Goal: Transaction & Acquisition: Purchase product/service

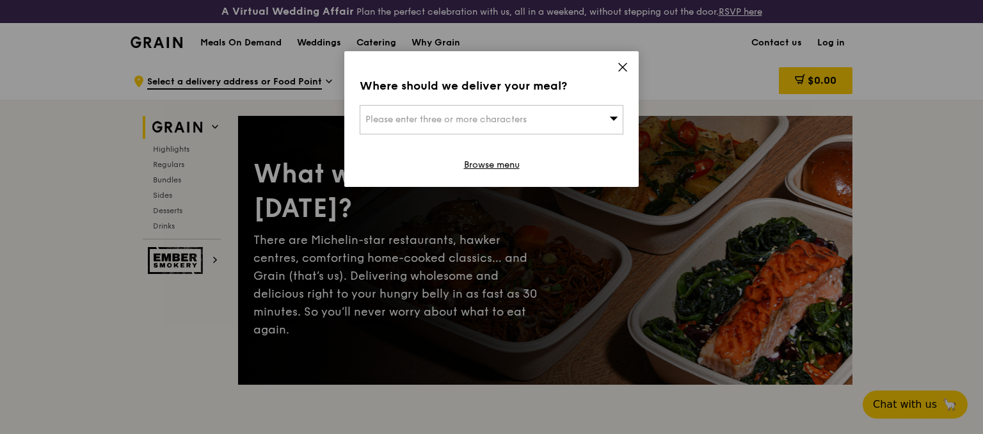
click at [527, 115] on span "Please enter three or more characters" at bounding box center [445, 119] width 161 height 11
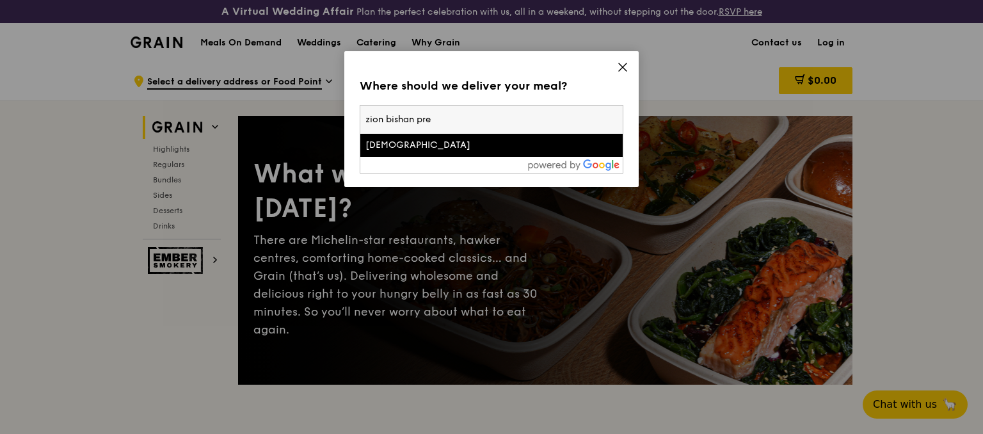
type input "zion bishan pre"
click at [484, 148] on div "[DEMOGRAPHIC_DATA]" at bounding box center [459, 145] width 189 height 13
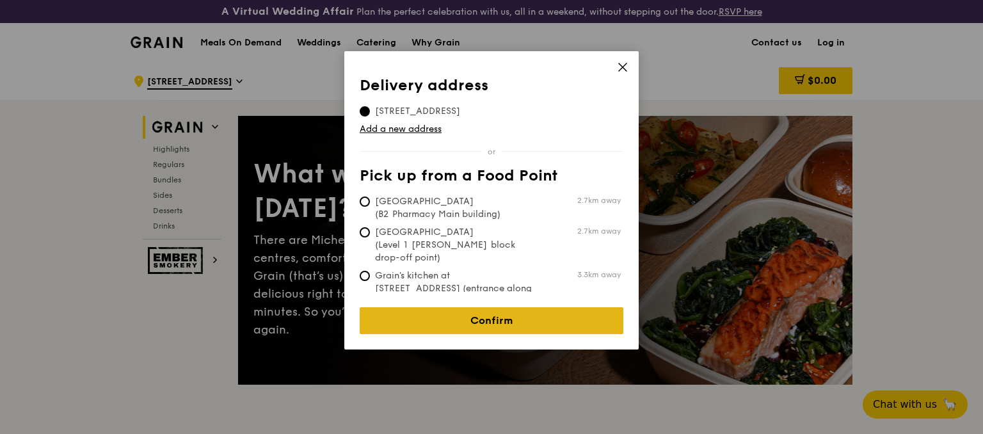
click at [495, 319] on link "Confirm" at bounding box center [492, 320] width 264 height 27
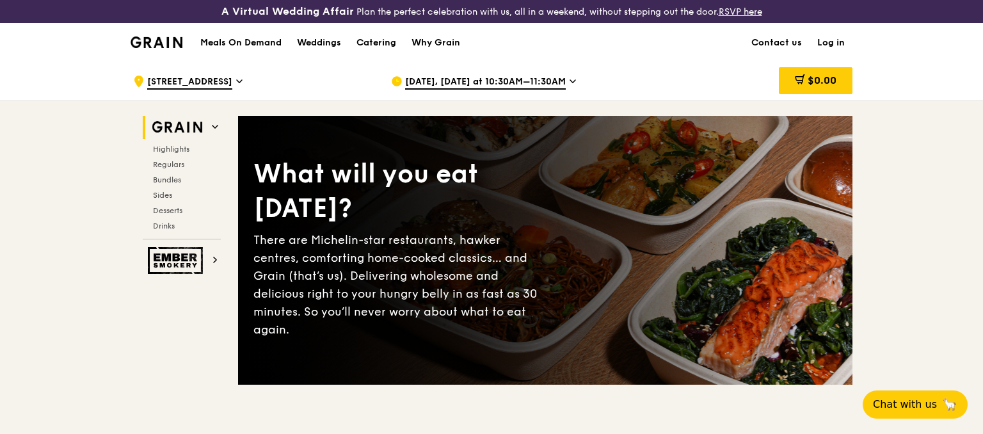
click at [495, 78] on span "[DATE], [DATE] at 10:30AM–11:30AM" at bounding box center [485, 83] width 161 height 14
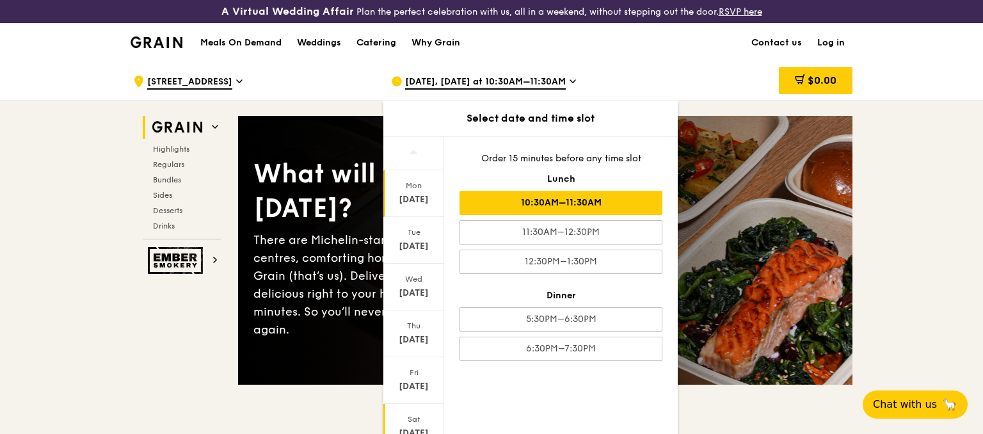
click at [418, 422] on div "Sat" at bounding box center [413, 419] width 57 height 10
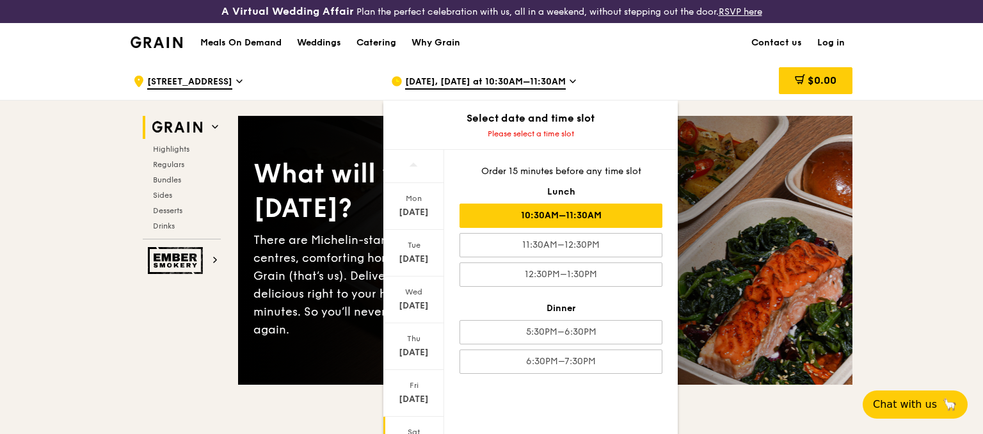
click at [554, 215] on div "10:30AM–11:30AM" at bounding box center [561, 216] width 203 height 24
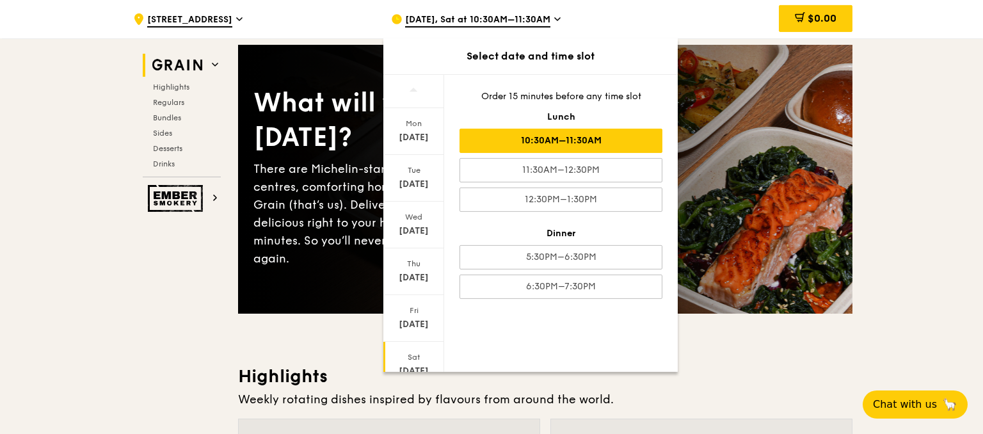
scroll to position [135, 0]
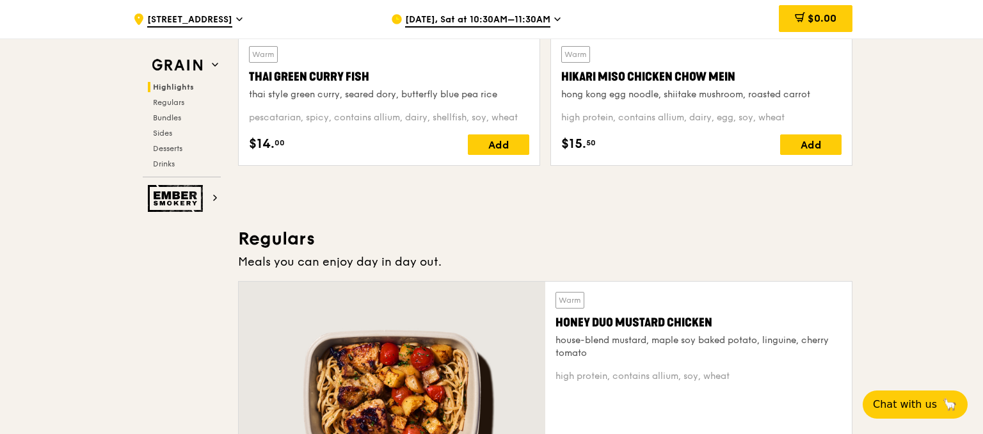
scroll to position [270, 0]
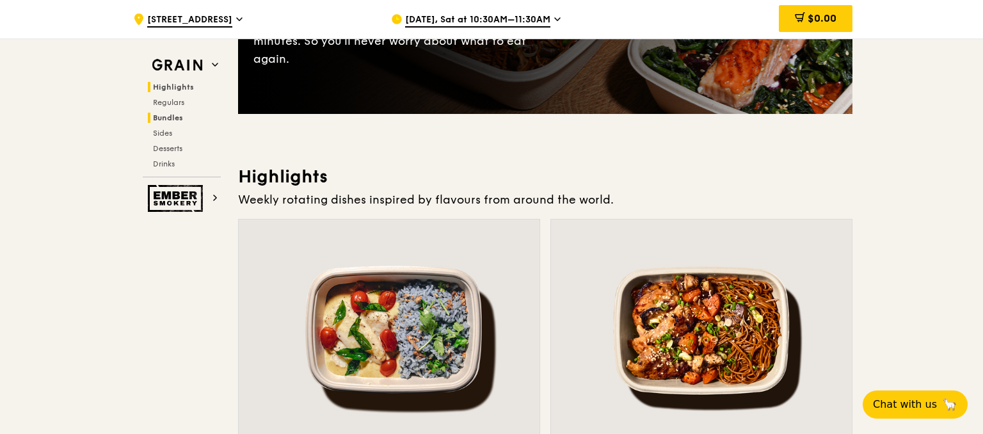
click at [173, 120] on span "Bundles" at bounding box center [168, 117] width 30 height 9
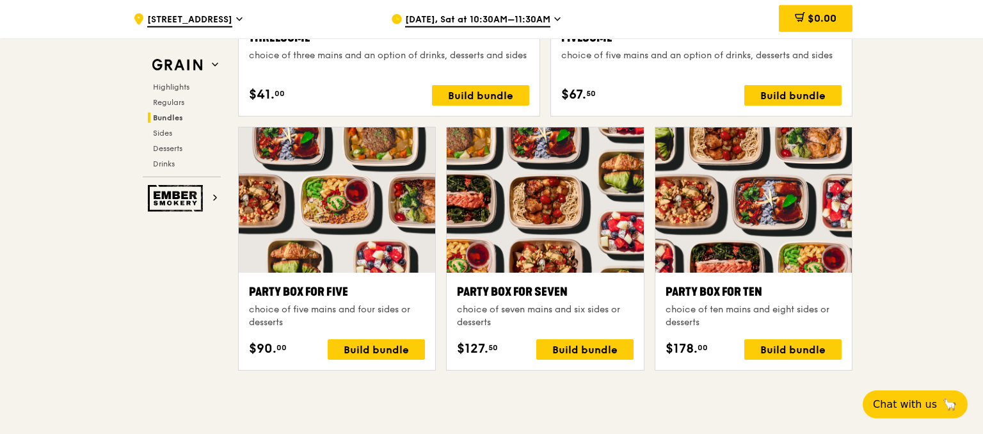
scroll to position [2529, 0]
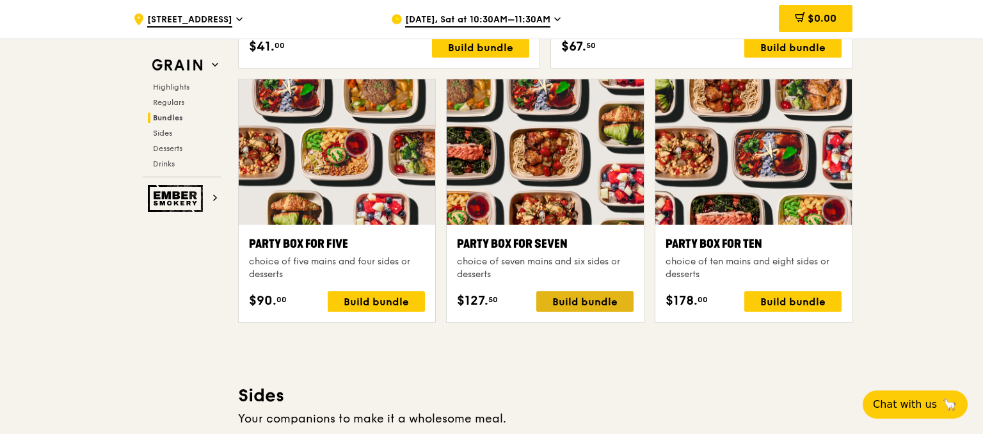
click at [579, 299] on div "Build bundle" at bounding box center [584, 301] width 97 height 20
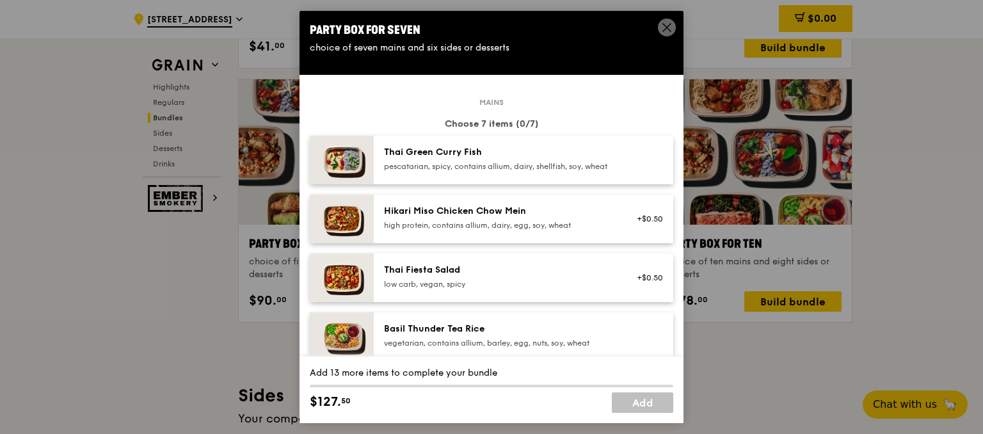
click at [480, 151] on div "Thai Green Curry Fish" at bounding box center [499, 152] width 230 height 13
click at [467, 218] on div "Hikari Miso Chicken Chow Mein" at bounding box center [499, 211] width 230 height 13
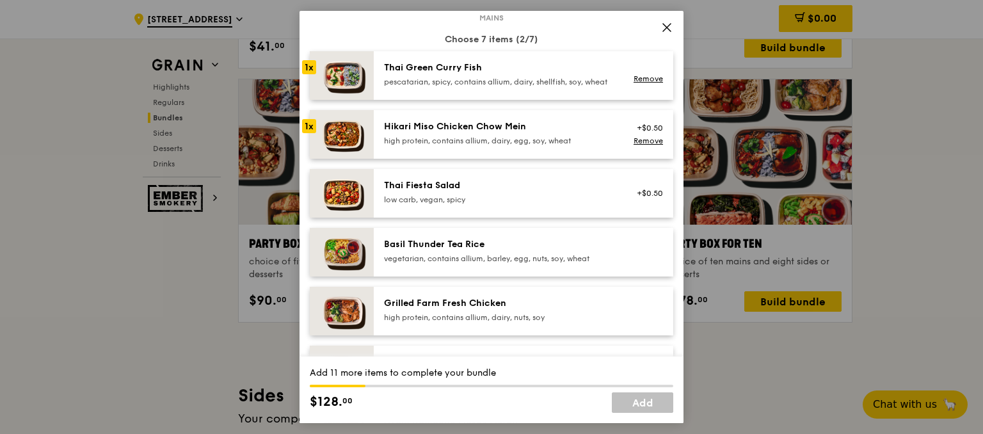
scroll to position [147, 0]
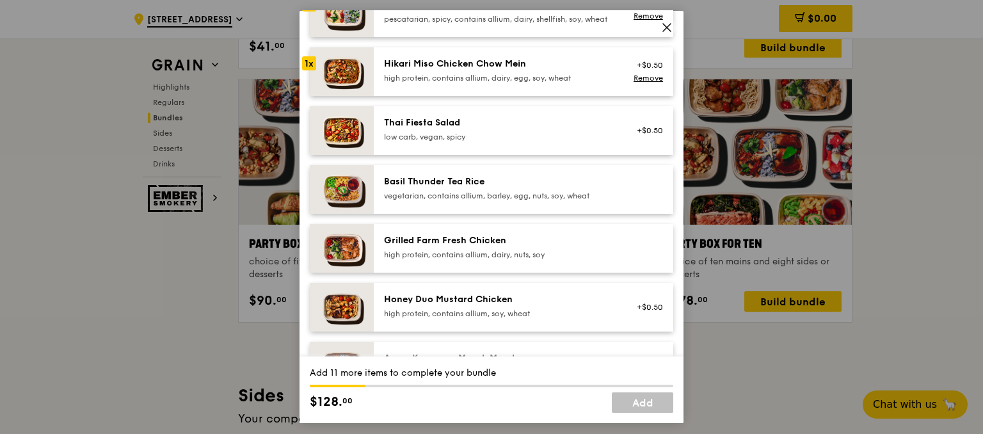
click at [473, 188] on div "Basil Thunder Tea Rice" at bounding box center [499, 181] width 230 height 13
click at [471, 257] on div "Grilled Farm Fresh Chicken high protein, contains allium, dairy, nuts, soy" at bounding box center [499, 247] width 230 height 26
click at [472, 304] on div "Honey Duo Mustard Chicken" at bounding box center [499, 299] width 230 height 13
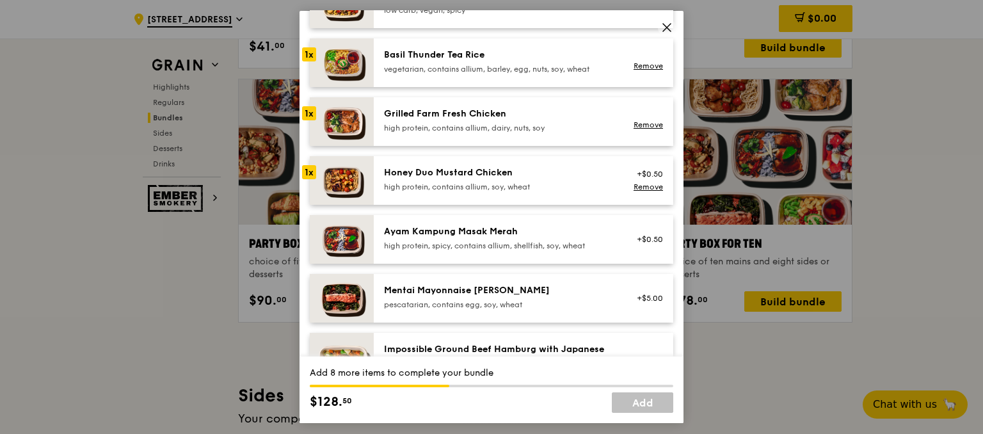
scroll to position [294, 0]
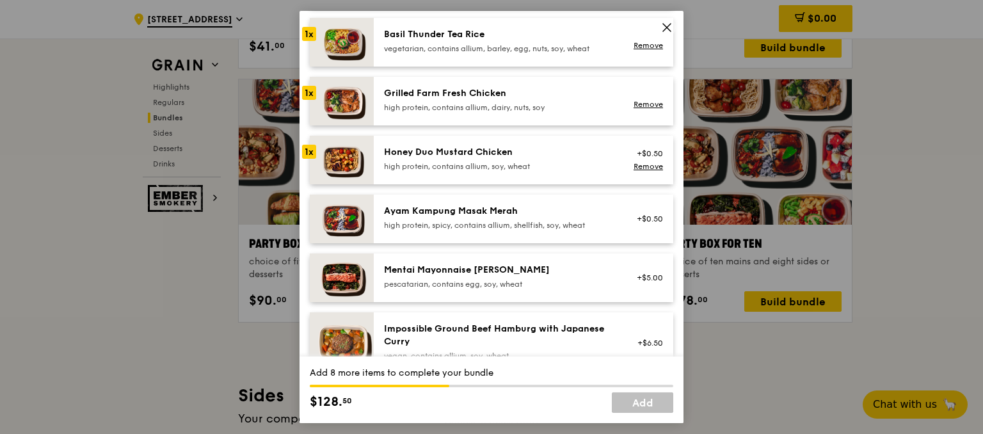
click at [477, 214] on div "Ayam Kampung Masak Merah high protein, spicy, contains allium, shellfish, soy, …" at bounding box center [524, 219] width 300 height 49
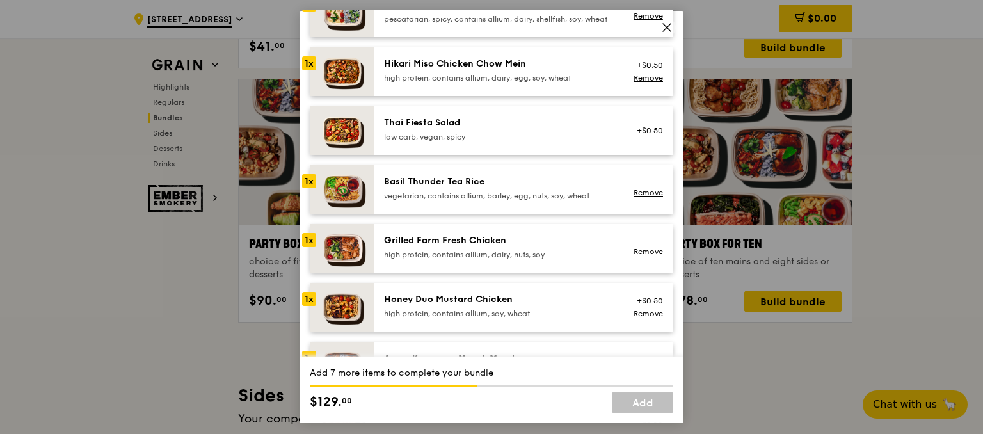
scroll to position [0, 0]
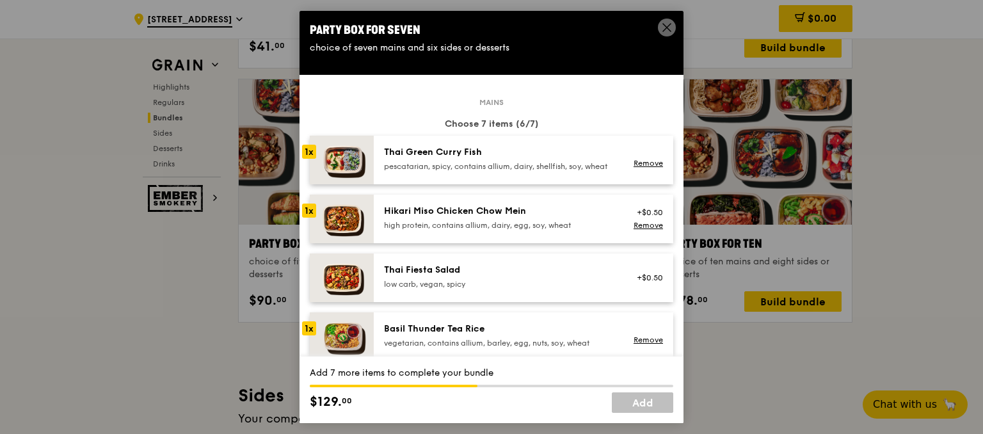
click at [465, 170] on div "pescatarian, spicy, contains allium, dairy, shellfish, soy, wheat" at bounding box center [499, 166] width 230 height 10
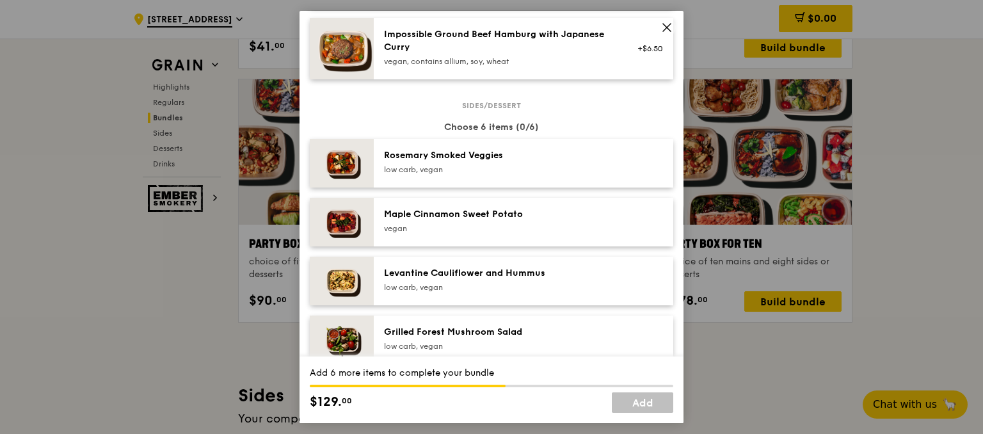
scroll to position [590, 0]
click at [454, 161] on div "Rosemary Smoked Veggies" at bounding box center [499, 154] width 230 height 13
click at [445, 220] on div "Maple Cinnamon Sweet Potato" at bounding box center [499, 213] width 230 height 13
click at [444, 294] on div "Levantine Cauliflower and Hummus low carb, vegan" at bounding box center [498, 280] width 245 height 28
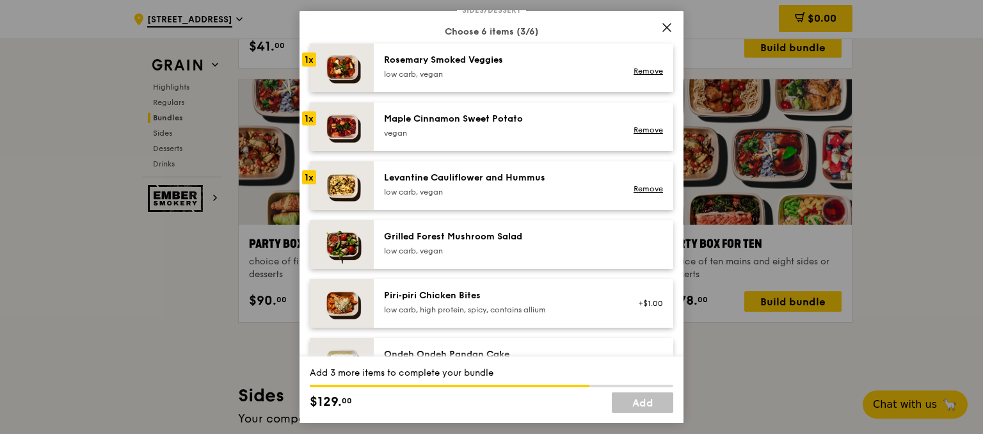
scroll to position [737, 0]
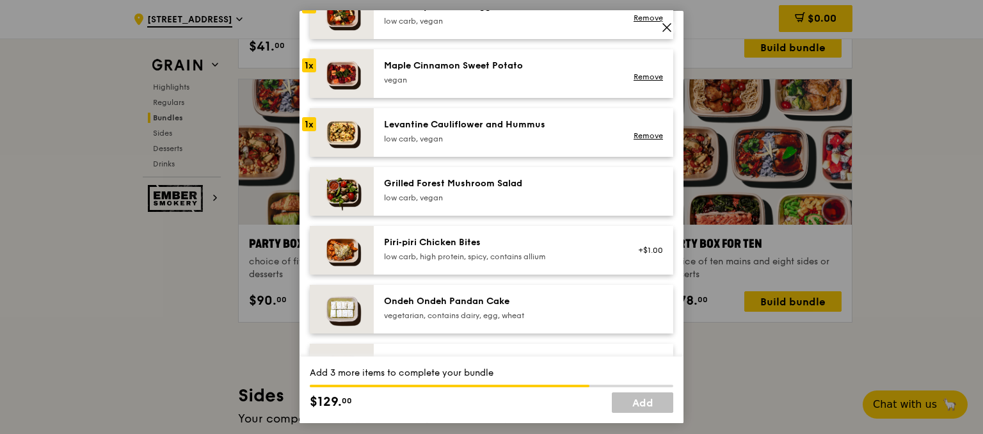
click at [454, 323] on div "Ondeh Ondeh Pandan Cake vegetarian, contains dairy, egg, wheat" at bounding box center [498, 309] width 245 height 28
click at [446, 304] on div "Ondeh Ondeh Pandan Cake vegetarian, contains dairy, egg, wheat Remove" at bounding box center [524, 309] width 300 height 49
click at [447, 285] on div "Sides/dessert Choose 6 items (5/6) 1x [PERSON_NAME] Smoked Veggies low carb, ve…" at bounding box center [492, 283] width 364 height 654
click at [448, 262] on div "low carb, high protein, spicy, contains allium" at bounding box center [499, 257] width 230 height 10
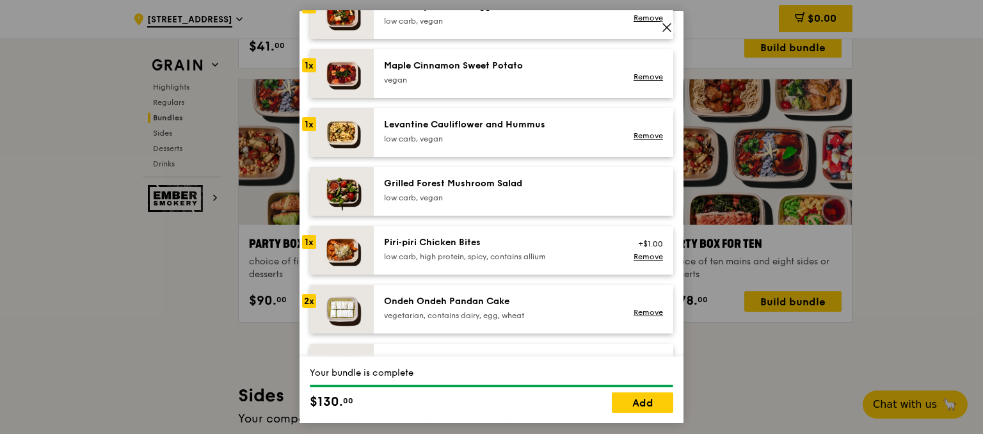
click at [456, 200] on div "Grilled Forest Mushroom Salad low carb, vegan" at bounding box center [499, 190] width 230 height 26
click at [453, 131] on div "Levantine Cauliflower and Hummus" at bounding box center [499, 124] width 230 height 13
click at [639, 140] on link "Remove" at bounding box center [648, 135] width 29 height 9
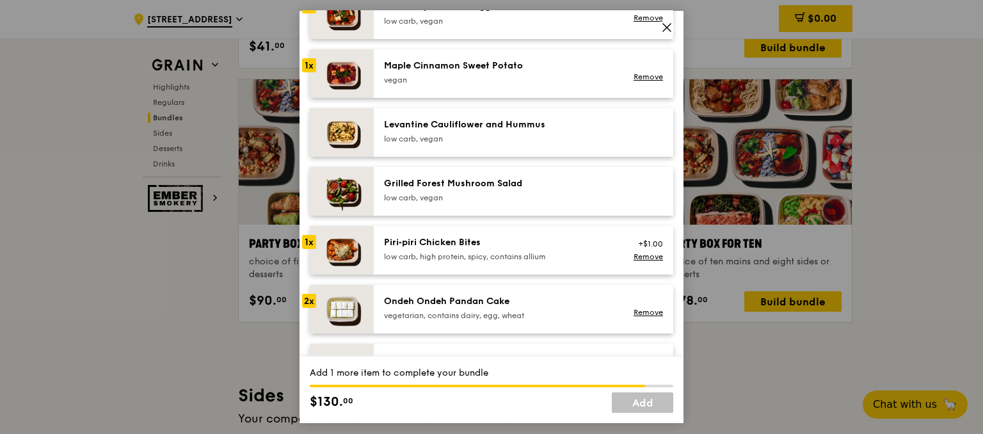
click at [435, 190] on div "Grilled Forest Mushroom Salad" at bounding box center [499, 183] width 230 height 13
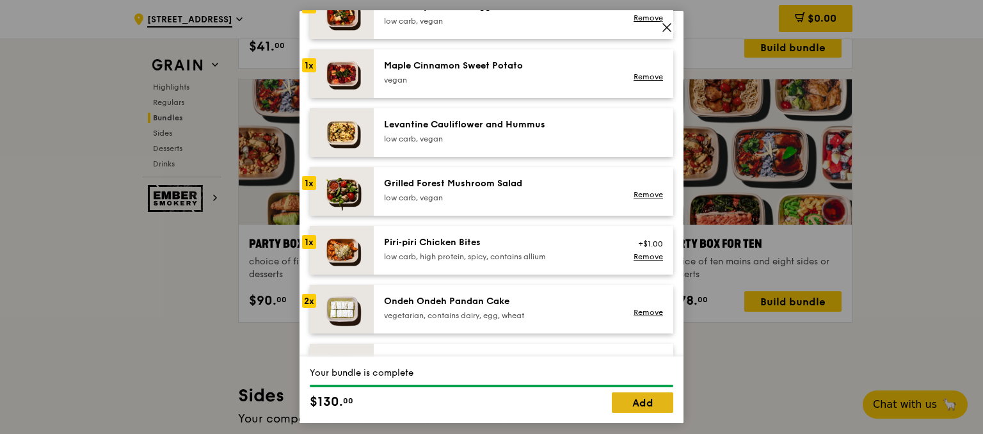
click at [626, 406] on link "Add" at bounding box center [642, 402] width 61 height 20
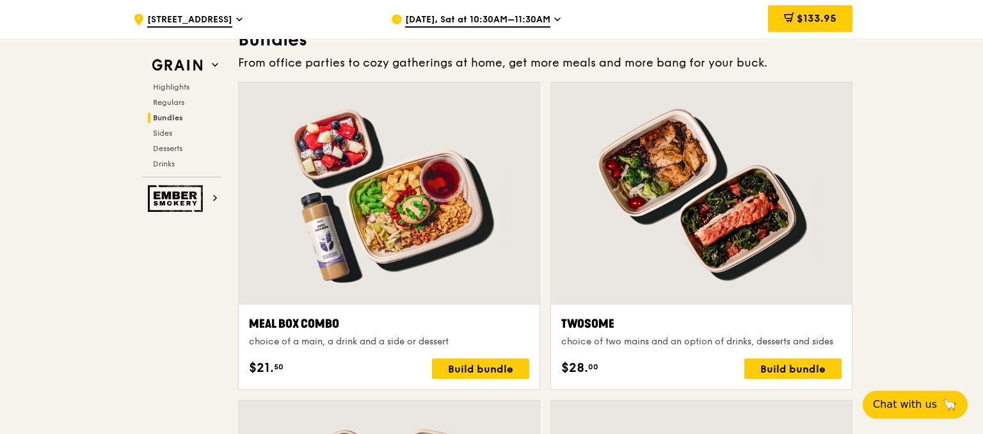
scroll to position [1853, 0]
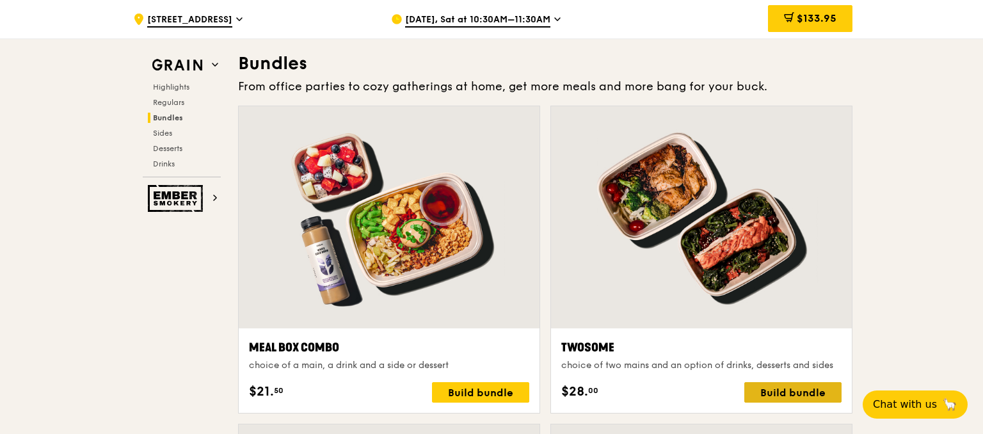
click at [794, 390] on div "Build bundle" at bounding box center [792, 392] width 97 height 20
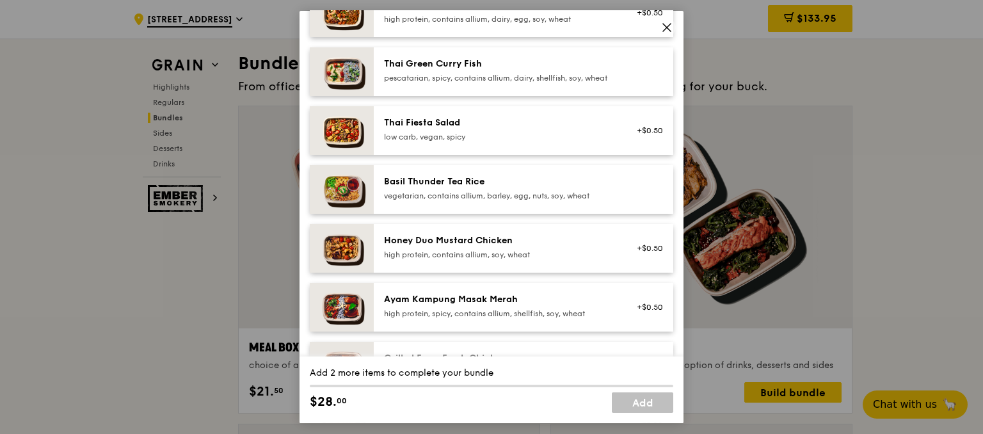
scroll to position [294, 0]
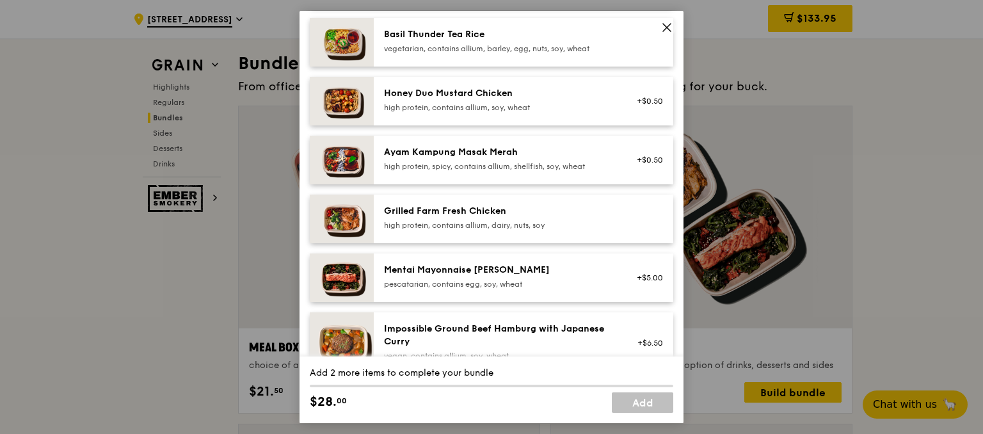
click at [477, 230] on div "high protein, contains allium, dairy, nuts, soy" at bounding box center [499, 225] width 230 height 10
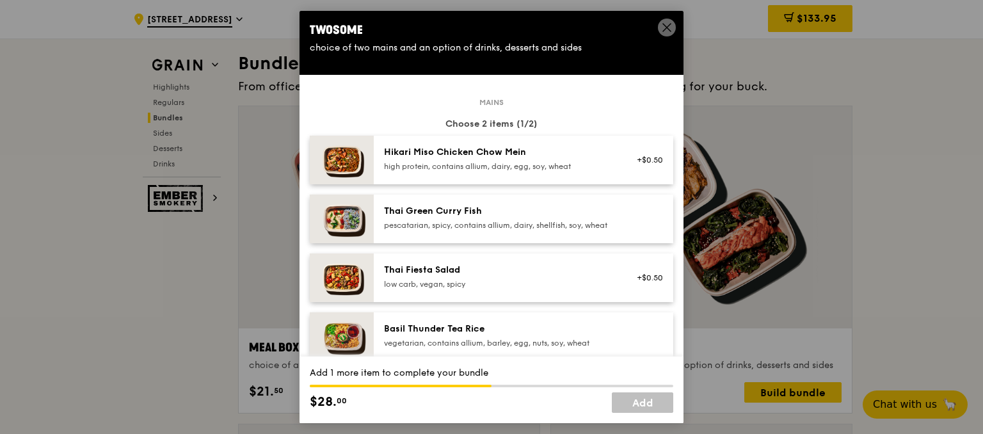
scroll to position [0, 0]
click at [467, 225] on div "pescatarian, spicy, contains allium, dairy, shellfish, soy, wheat" at bounding box center [499, 225] width 230 height 10
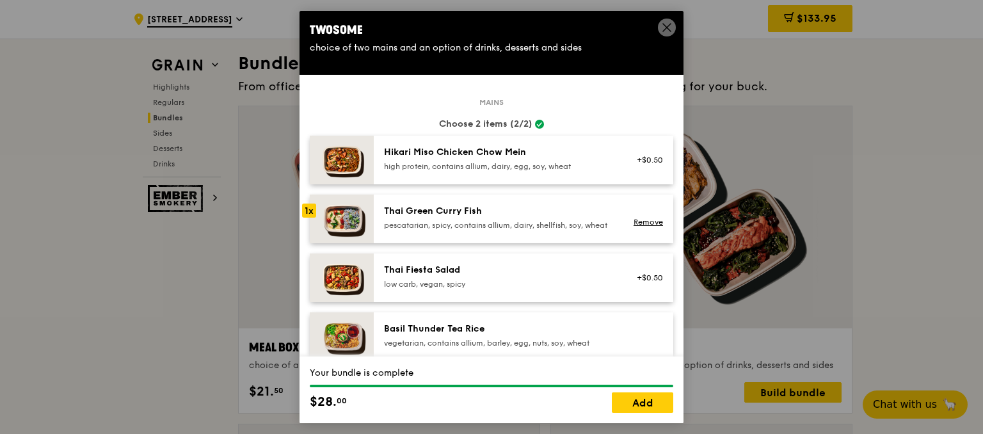
click at [467, 225] on div "pescatarian, spicy, contains allium, dairy, shellfish, soy, wheat" at bounding box center [499, 225] width 230 height 10
click at [657, 227] on link "Remove" at bounding box center [648, 222] width 29 height 9
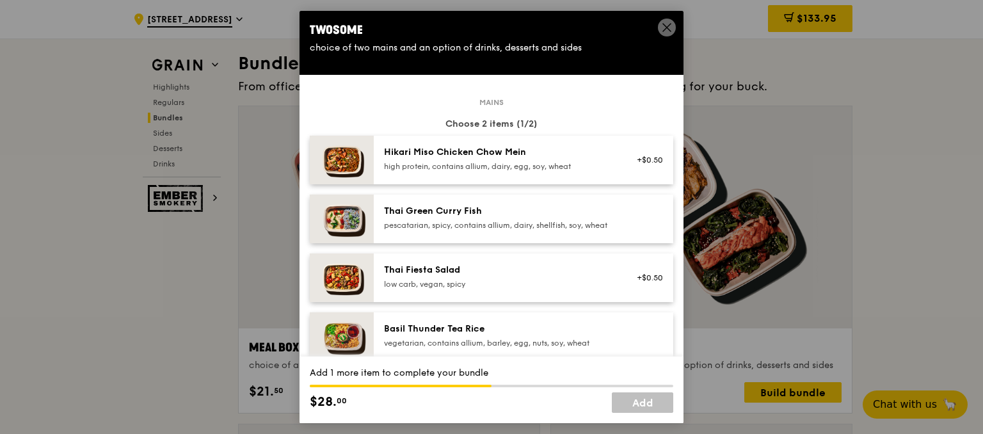
click at [498, 154] on div "Hikari Miso Chicken Chow Mein" at bounding box center [499, 152] width 230 height 13
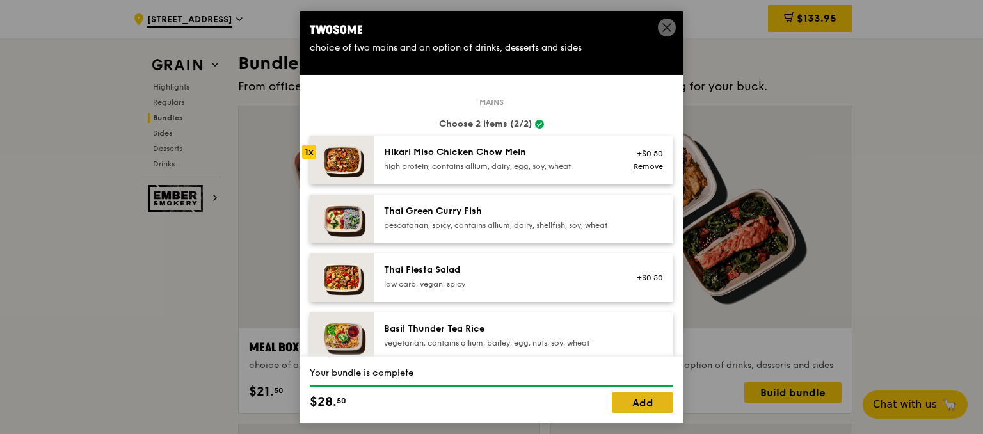
click at [642, 409] on link "Add" at bounding box center [642, 402] width 61 height 20
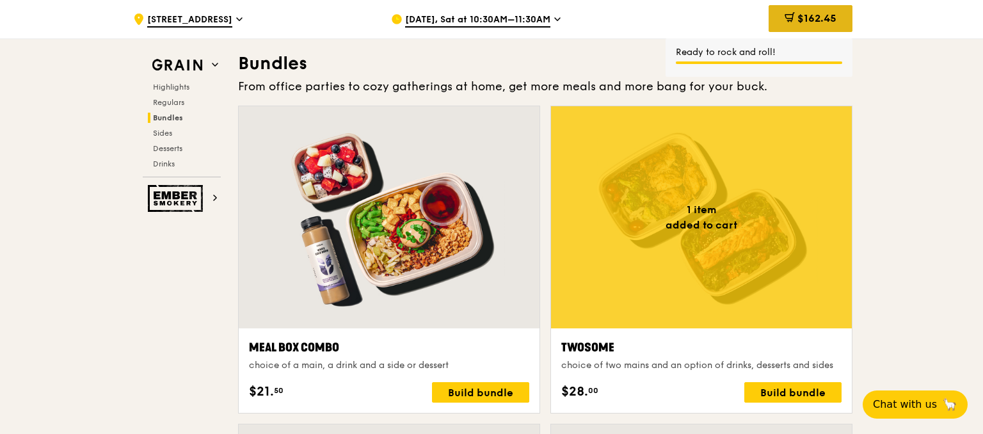
click at [824, 14] on span "$162.45" at bounding box center [817, 18] width 39 height 12
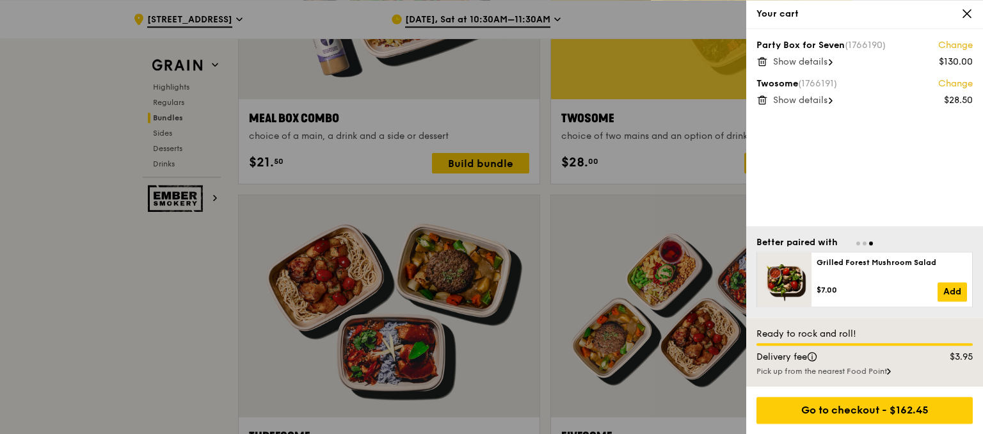
scroll to position [2123, 0]
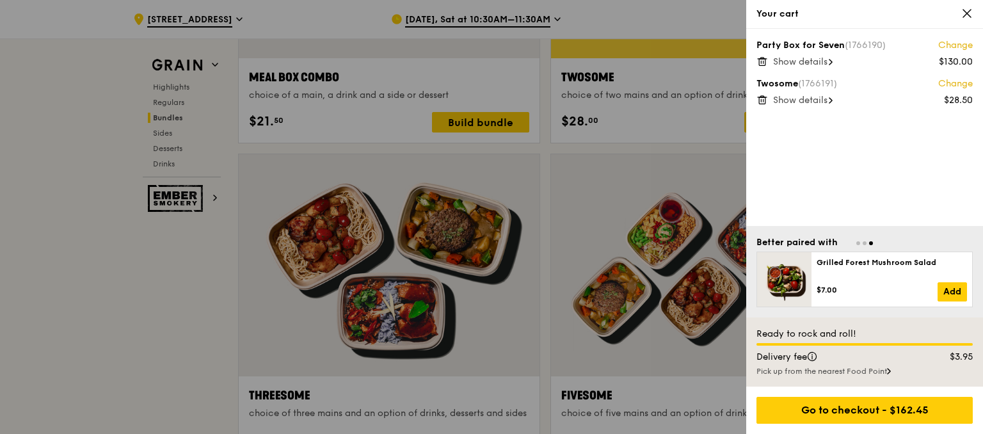
click at [887, 373] on div "Pick up from the nearest Food Point" at bounding box center [865, 371] width 216 height 10
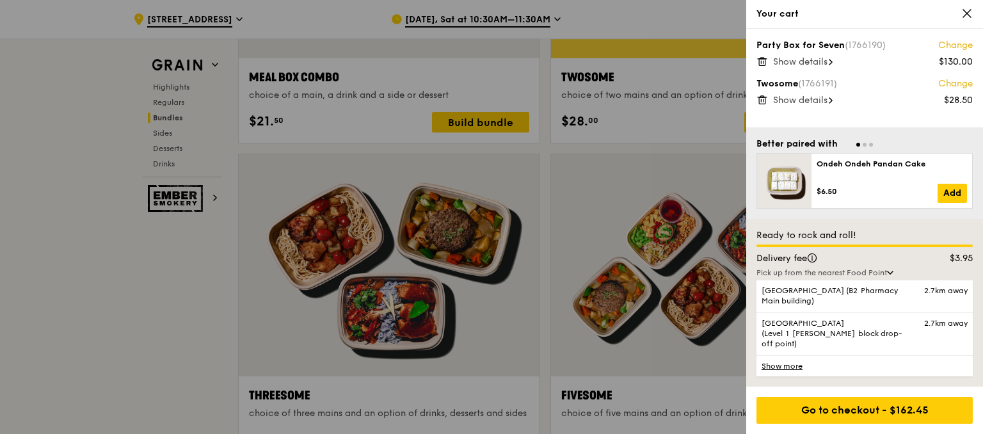
click at [894, 278] on div "Pick up from the nearest Food Point" at bounding box center [865, 273] width 216 height 10
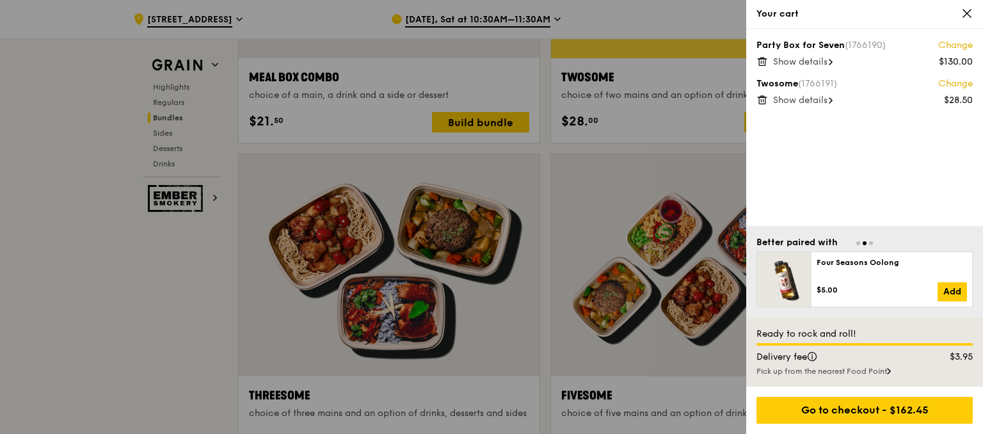
scroll to position [2258, 0]
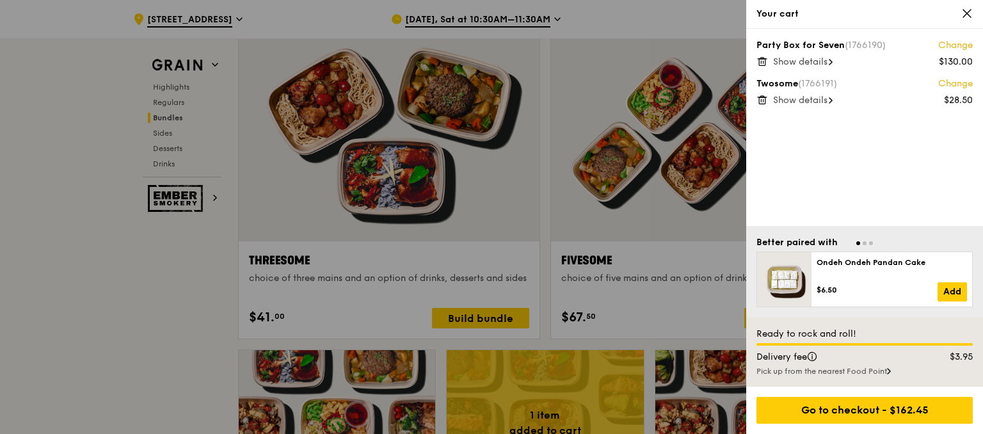
click at [970, 13] on icon at bounding box center [967, 14] width 12 height 12
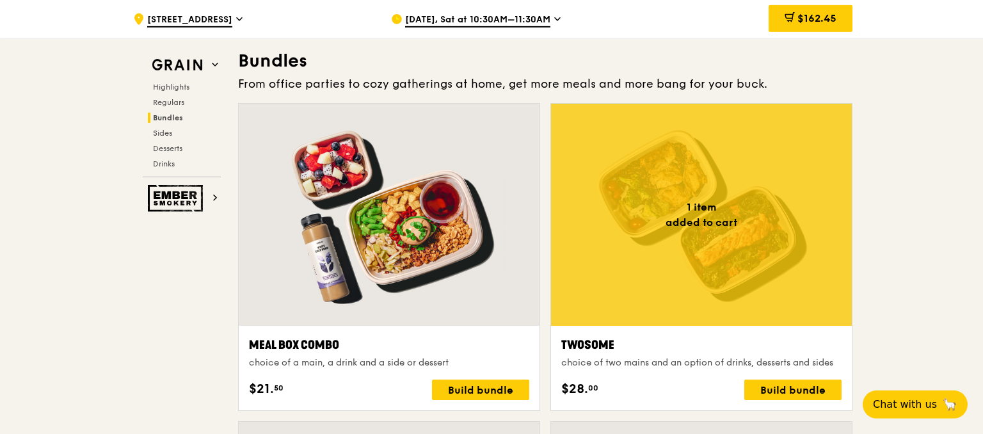
scroll to position [1853, 0]
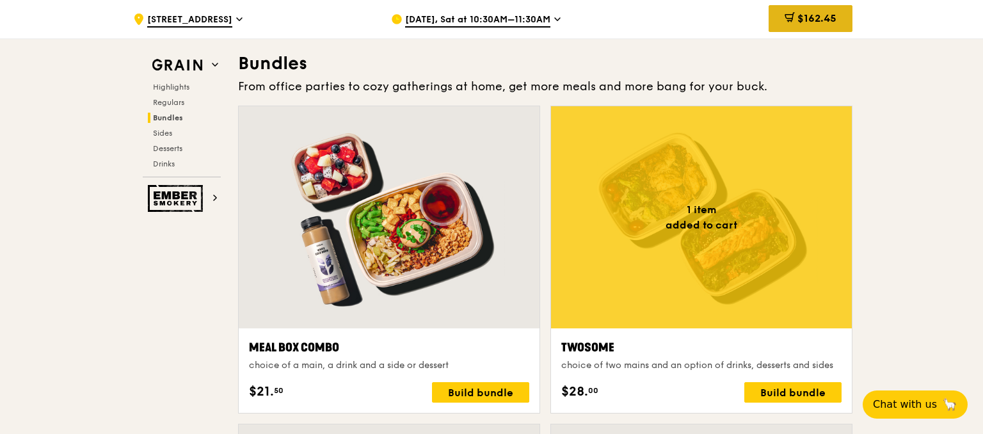
click at [823, 12] on div "$162.45" at bounding box center [811, 18] width 84 height 27
